Goal: Task Accomplishment & Management: Manage account settings

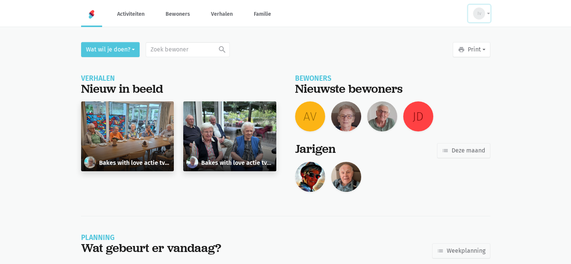
click at [488, 10] on button "Iv" at bounding box center [480, 13] width 22 height 17
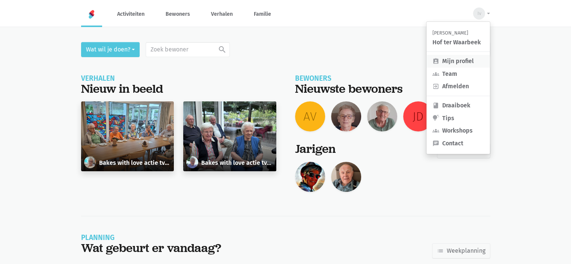
click at [464, 60] on link "assignment_ind Mijn profiel" at bounding box center [458, 61] width 63 height 13
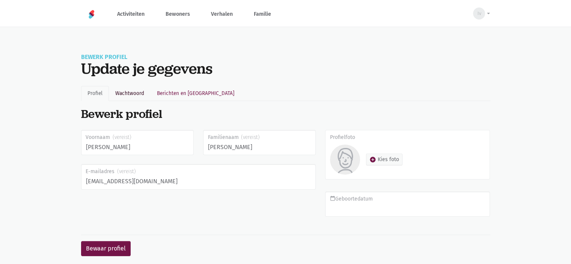
click at [125, 93] on link "Wachtwoord" at bounding box center [130, 93] width 42 height 15
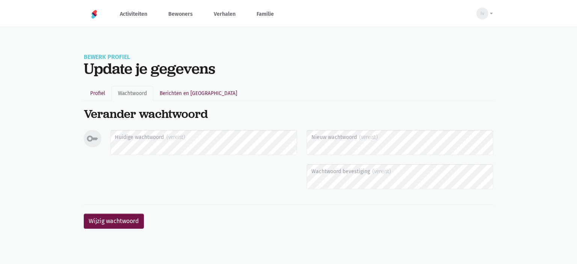
click at [395, 73] on div "Update je gegevens" at bounding box center [289, 68] width 410 height 17
drag, startPoint x: 395, startPoint y: 73, endPoint x: 295, endPoint y: 79, distance: 100.5
click at [395, 73] on div "Update je gegevens" at bounding box center [289, 68] width 410 height 17
drag, startPoint x: 80, startPoint y: 0, endPoint x: 94, endPoint y: 15, distance: 20.5
click at [94, 15] on img at bounding box center [94, 14] width 9 height 9
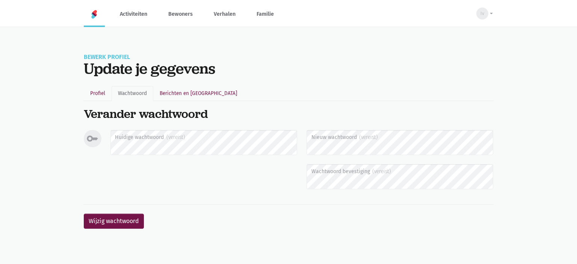
click at [98, 15] on img at bounding box center [94, 14] width 9 height 9
